Goal: Information Seeking & Learning: Compare options

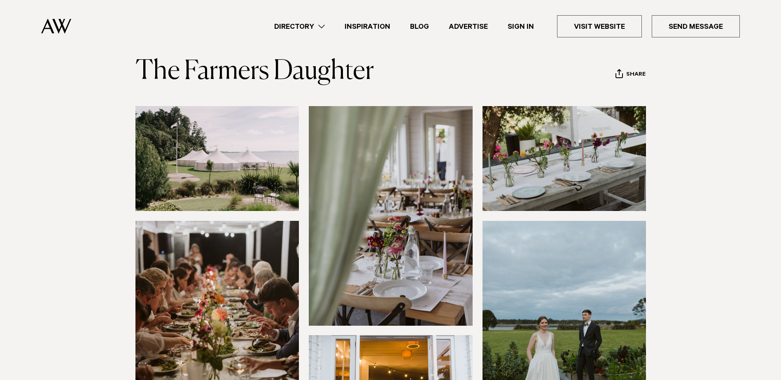
scroll to position [41, 0]
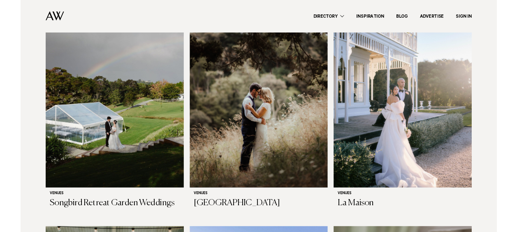
scroll to position [2736, 0]
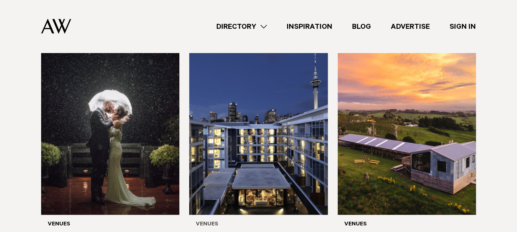
scroll to position [268, 0]
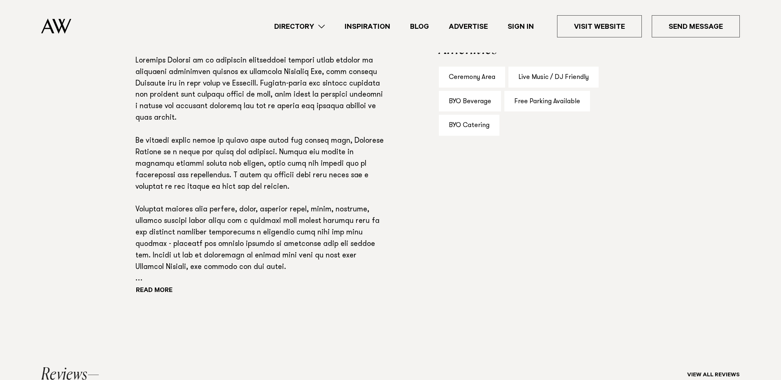
scroll to position [576, 0]
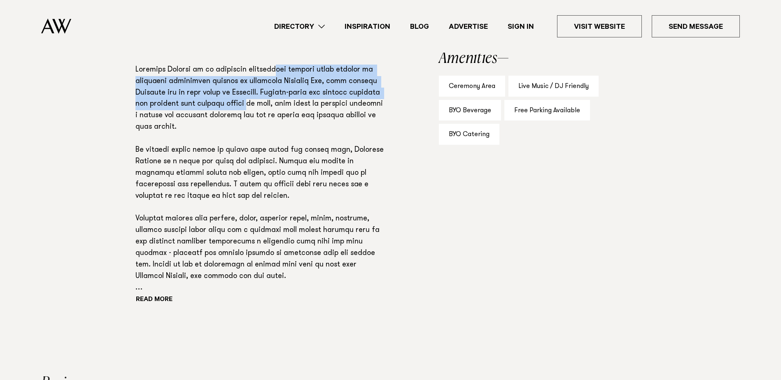
drag, startPoint x: 270, startPoint y: 72, endPoint x: 284, endPoint y: 108, distance: 38.6
click at [284, 108] on p at bounding box center [260, 180] width 250 height 230
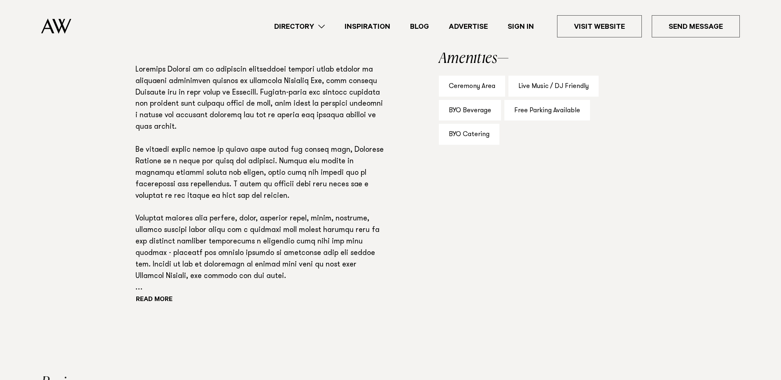
drag, startPoint x: 284, startPoint y: 108, endPoint x: 271, endPoint y: 121, distance: 18.9
click at [271, 121] on p at bounding box center [260, 180] width 250 height 230
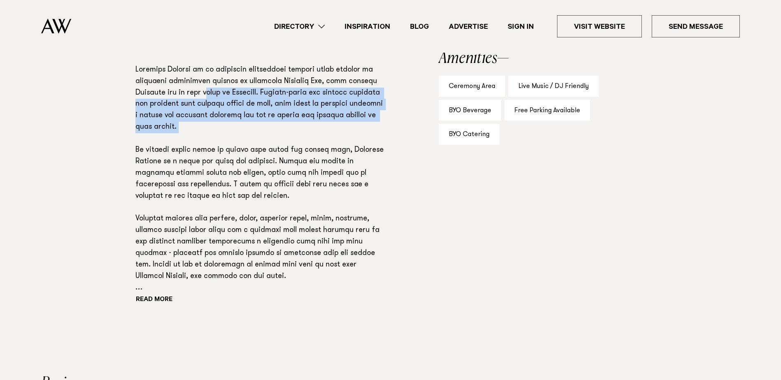
drag, startPoint x: 222, startPoint y: 130, endPoint x: 218, endPoint y: 87, distance: 43.0
click at [218, 87] on p at bounding box center [260, 180] width 250 height 230
drag, startPoint x: 218, startPoint y: 87, endPoint x: 247, endPoint y: 97, distance: 30.4
click at [247, 97] on p at bounding box center [260, 180] width 250 height 230
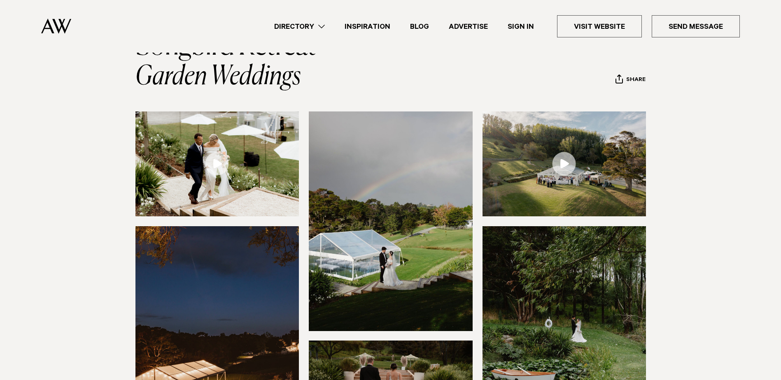
scroll to position [0, 0]
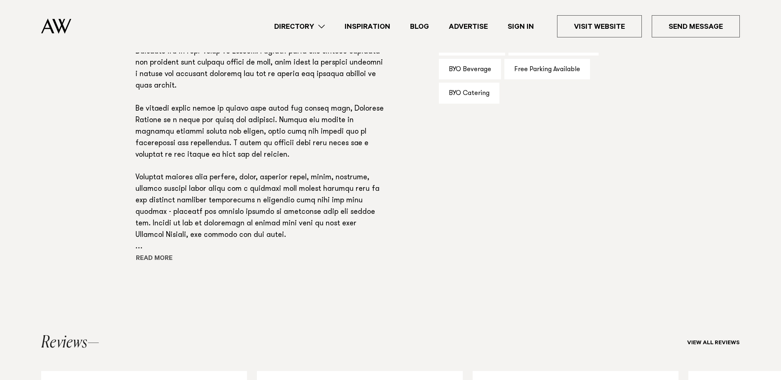
click at [153, 259] on button "Read more" at bounding box center [172, 259] width 74 height 12
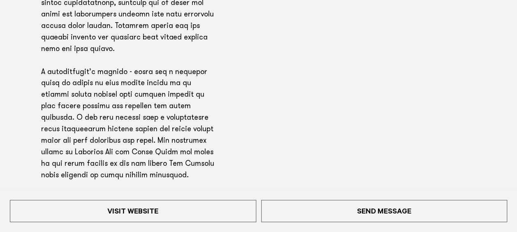
scroll to position [919, 0]
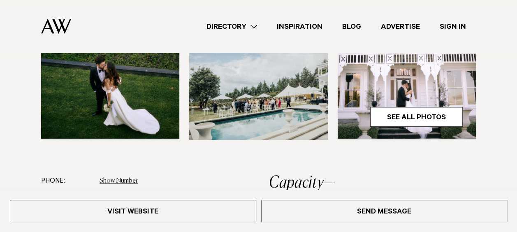
scroll to position [293, 0]
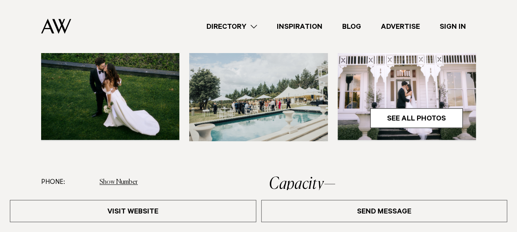
click at [381, 104] on img at bounding box center [407, 47] width 138 height 186
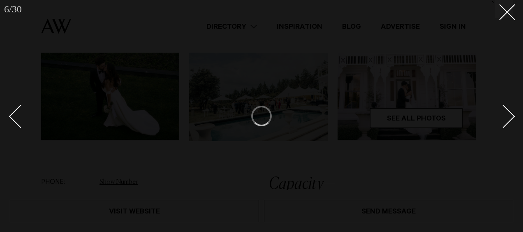
click at [505, 111] on div "Next slide" at bounding box center [503, 116] width 23 height 23
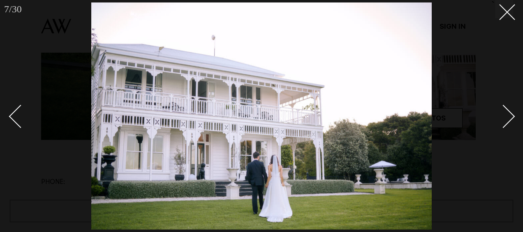
click at [513, 116] on div "Next slide" at bounding box center [503, 116] width 23 height 23
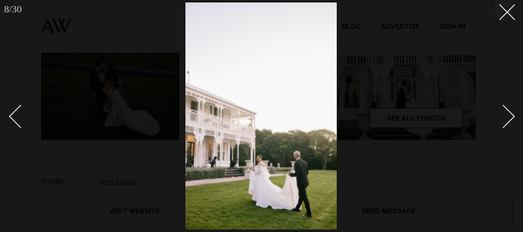
click at [513, 116] on div "Next slide" at bounding box center [503, 116] width 23 height 23
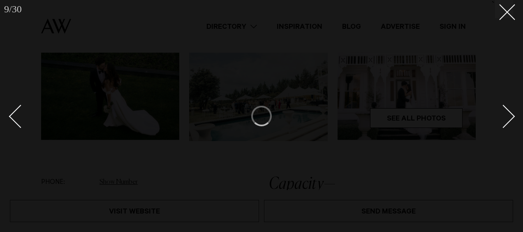
click at [513, 116] on div "Next slide" at bounding box center [503, 116] width 23 height 23
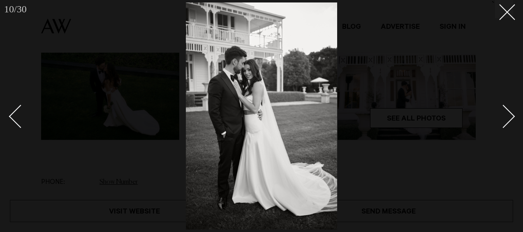
click at [513, 116] on div "Next slide" at bounding box center [503, 116] width 23 height 23
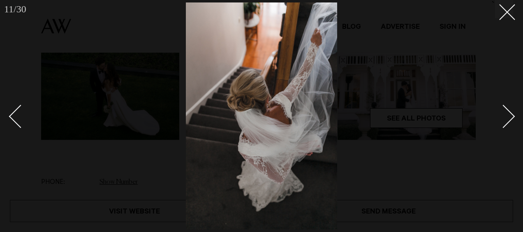
click at [513, 116] on div "Next slide" at bounding box center [503, 116] width 23 height 23
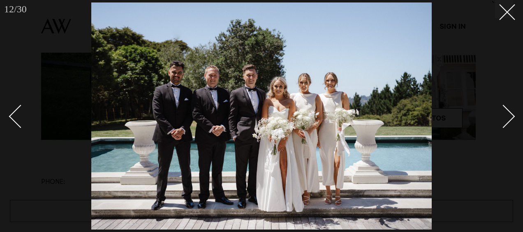
click at [513, 116] on div "Next slide" at bounding box center [503, 116] width 23 height 23
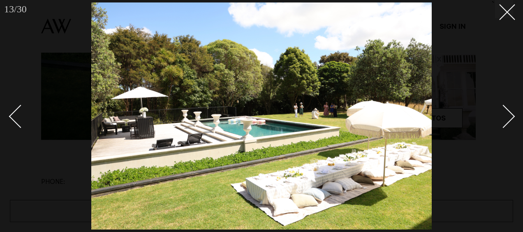
click at [514, 114] on div at bounding box center [261, 116] width 523 height 232
